Goal: Task Accomplishment & Management: Use online tool/utility

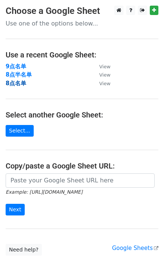
click at [18, 85] on strong "8点名单" at bounding box center [16, 83] width 21 height 7
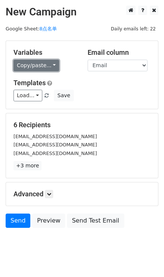
click at [49, 60] on link "Copy/paste..." at bounding box center [37, 66] width 46 height 12
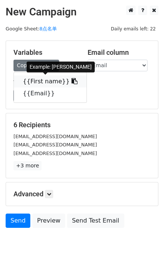
click at [59, 80] on link "{{First name}}" at bounding box center [50, 81] width 73 height 12
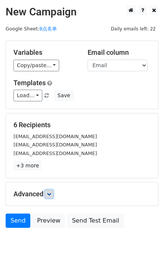
click at [49, 191] on link at bounding box center [49, 194] width 8 height 8
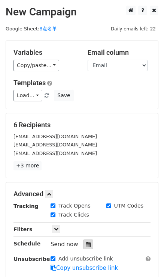
click at [88, 244] on icon at bounding box center [88, 244] width 5 height 5
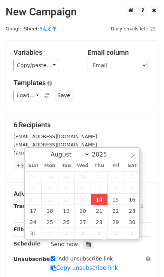
type input "2025-08-14 16:28"
type input "04"
type input "28"
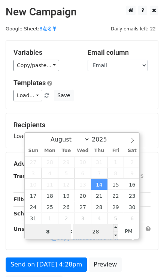
type input "8"
type input "2025-08-14 20:28"
type input "08"
click at [107, 227] on input "28" at bounding box center [96, 231] width 46 height 15
type input "0"
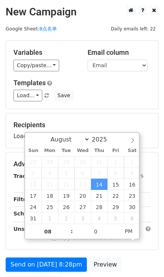
type input "2025-08-14 20:00"
click at [132, 90] on div "Load... No templates saved Save" at bounding box center [82, 96] width 149 height 12
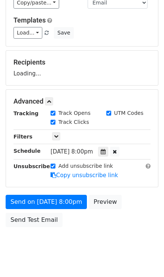
scroll to position [68, 0]
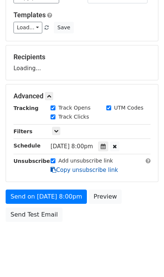
click at [69, 173] on link "Copy unsubscribe link" at bounding box center [85, 170] width 68 height 7
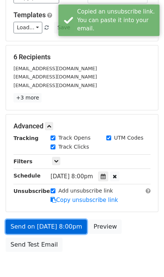
click at [69, 222] on link "Send on Aug 14 at 8:00pm" at bounding box center [46, 227] width 81 height 14
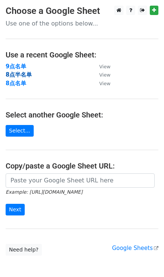
click at [17, 73] on strong "8点半名单" at bounding box center [19, 74] width 26 height 7
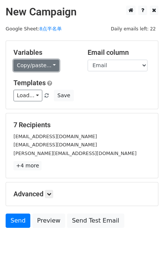
click at [51, 64] on link "Copy/paste..." at bounding box center [37, 66] width 46 height 12
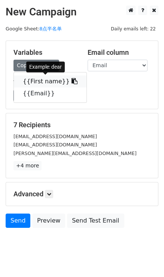
click at [71, 80] on link "{{First name}}" at bounding box center [50, 81] width 73 height 12
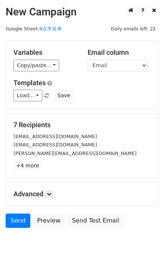
click at [55, 194] on h5 "Advanced" at bounding box center [82, 194] width 137 height 8
click at [51, 195] on icon at bounding box center [49, 194] width 5 height 5
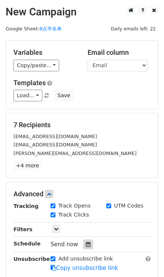
click at [87, 244] on icon at bounding box center [88, 244] width 5 height 5
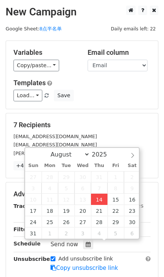
type input "2025-08-14 16:32"
type input "04"
type input "32"
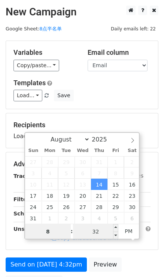
type input "8"
type input "2025-08-14 20:32"
type input "08"
click at [97, 233] on input "32" at bounding box center [96, 231] width 46 height 15
type input "30"
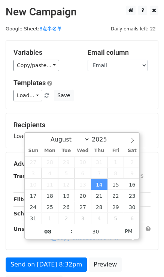
type input "2025-08-14 20:30"
click at [119, 97] on div "Load... No templates saved Save" at bounding box center [82, 96] width 149 height 12
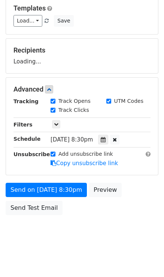
scroll to position [75, 0]
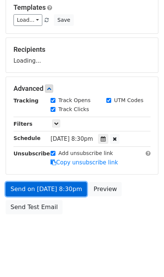
click at [60, 185] on link "Send on Aug 14 at 8:30pm" at bounding box center [46, 189] width 81 height 14
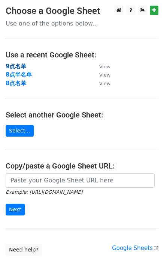
click at [12, 66] on strong "9点名单" at bounding box center [16, 66] width 21 height 7
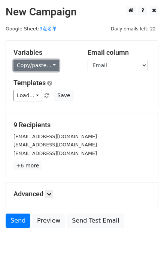
click at [51, 64] on link "Copy/paste..." at bounding box center [37, 66] width 46 height 12
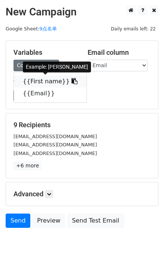
click at [70, 79] on link "{{First name}}" at bounding box center [50, 81] width 73 height 12
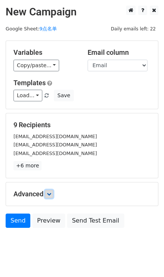
click at [53, 193] on link at bounding box center [49, 194] width 8 height 8
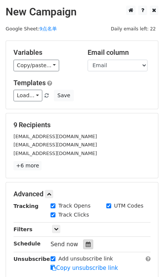
click at [88, 241] on div at bounding box center [88, 245] width 10 height 10
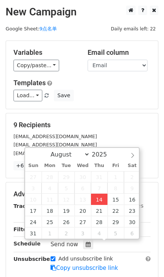
type input "[DATE] 16:33"
type input "04"
type input "33"
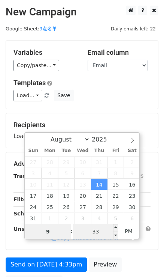
type input "9"
type input "[DATE] 21:33"
type input "09"
click at [97, 227] on input "33" at bounding box center [96, 231] width 46 height 15
type input "0"
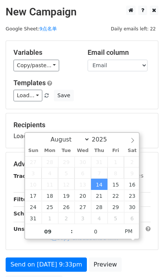
type input "[DATE] 21:00"
click at [122, 85] on h5 "Templates" at bounding box center [82, 83] width 137 height 8
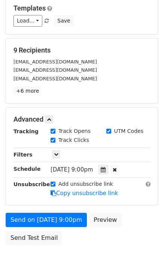
scroll to position [75, 0]
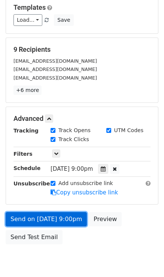
click at [54, 218] on link "Send on [DATE] 9:00pm" at bounding box center [46, 219] width 81 height 14
